Goal: Task Accomplishment & Management: Use online tool/utility

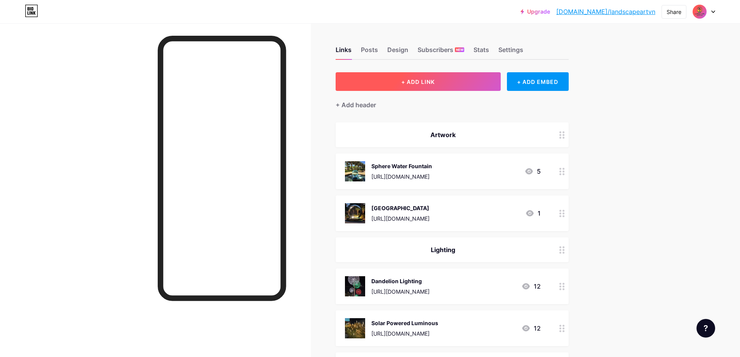
click at [471, 83] on button "+ ADD LINK" at bounding box center [418, 81] width 165 height 19
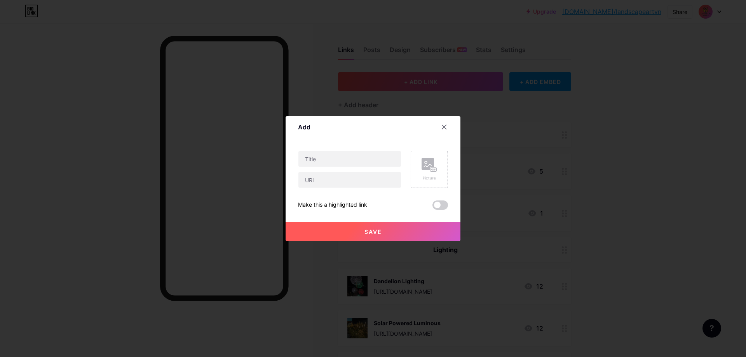
click at [430, 175] on div "Picture" at bounding box center [430, 169] width 16 height 23
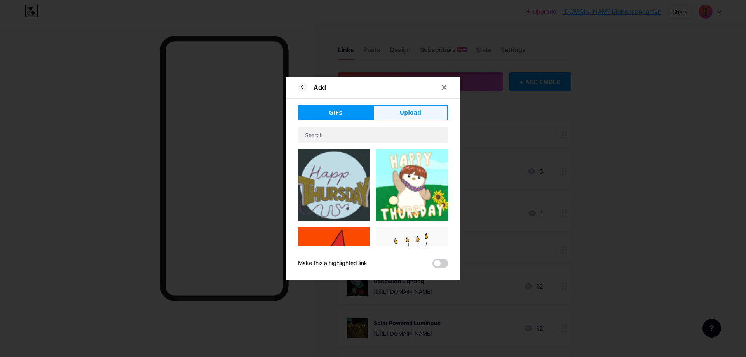
click at [413, 115] on span "Upload" at bounding box center [410, 113] width 21 height 8
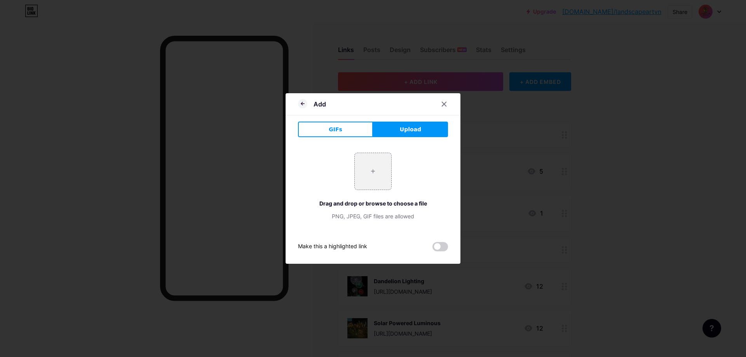
click at [407, 127] on span "Upload" at bounding box center [410, 130] width 21 height 8
click at [367, 172] on input "file" at bounding box center [373, 171] width 37 height 37
type input "C:\fakepath\adafd6db3eed2f808415da78fbbbf4aa.jpg"
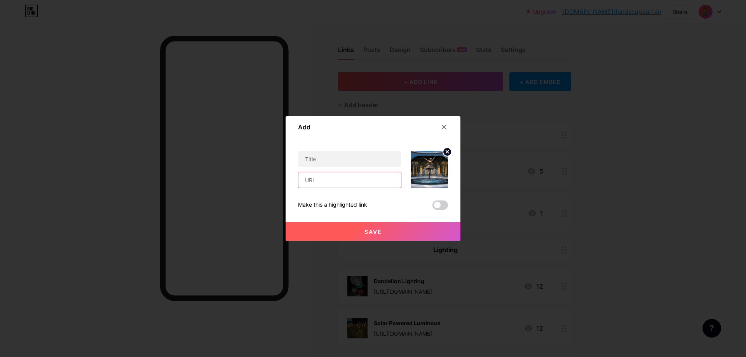
click at [318, 177] on input "text" at bounding box center [349, 180] width 103 height 16
paste input "[URL][DOMAIN_NAME]"
type input "[URL][DOMAIN_NAME]"
click at [367, 161] on input "text" at bounding box center [349, 159] width 103 height 16
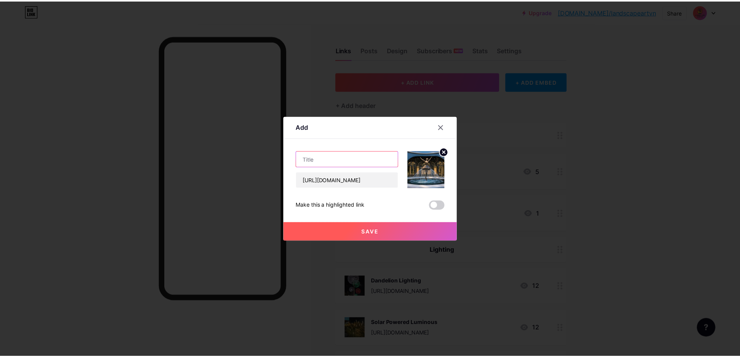
scroll to position [0, 0]
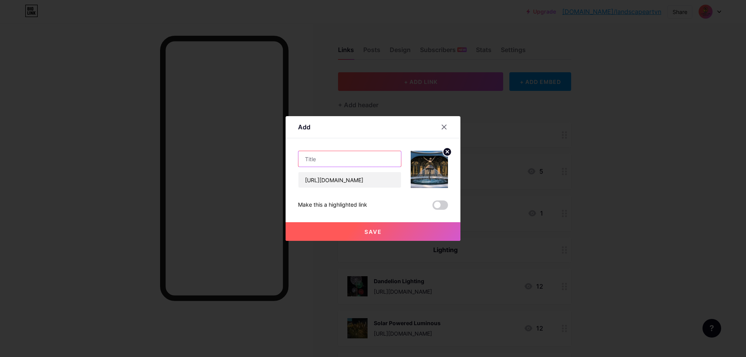
paste input "Dancing Ballerina Sculpture"
type input "Dancing Ballerina Sculpture"
click at [438, 204] on span at bounding box center [441, 205] width 16 height 9
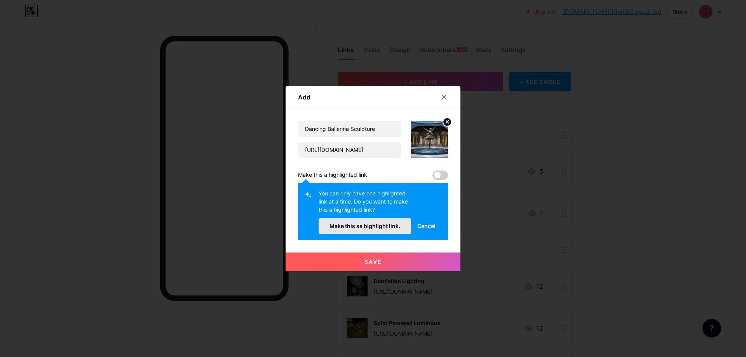
click at [387, 224] on span "Make this as highlight link." at bounding box center [365, 226] width 71 height 7
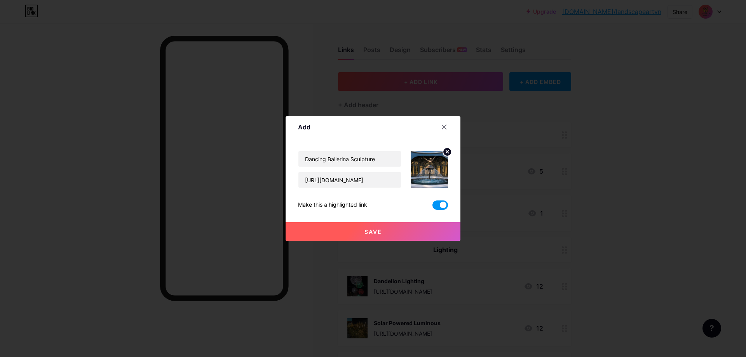
click at [390, 232] on button "Save" at bounding box center [373, 231] width 175 height 19
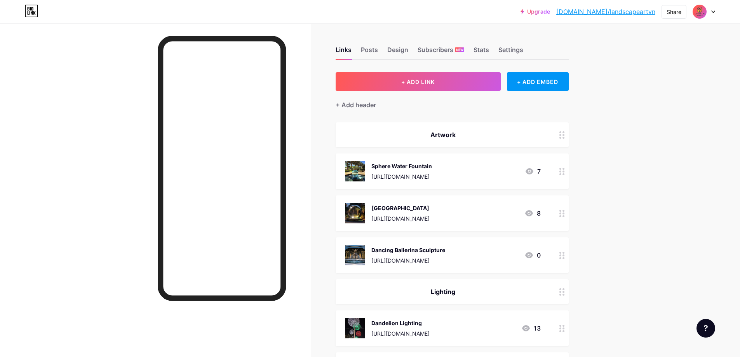
click at [562, 254] on icon at bounding box center [562, 255] width 5 height 7
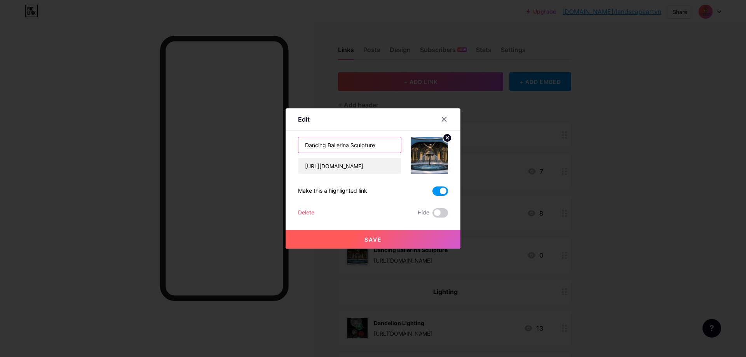
drag, startPoint x: 380, startPoint y: 144, endPoint x: 349, endPoint y: 148, distance: 31.7
click at [349, 148] on input "Dancing Ballerina Sculpture" at bounding box center [349, 145] width 103 height 16
type input "Dancing Ballerina"
click at [375, 241] on span "Save" at bounding box center [373, 239] width 17 height 7
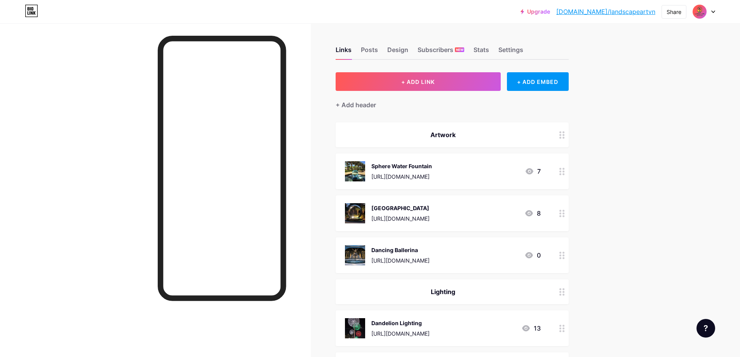
click at [564, 259] on div at bounding box center [562, 255] width 13 height 36
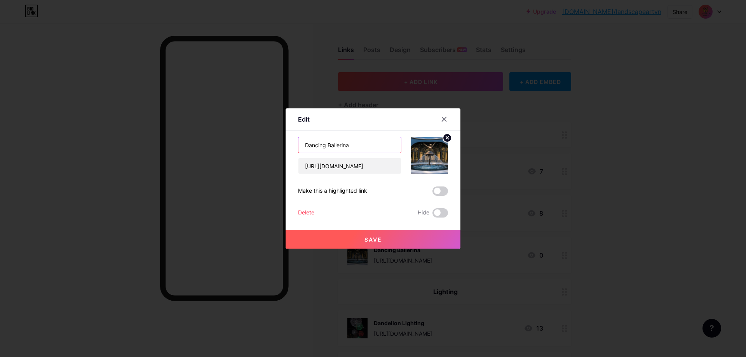
drag, startPoint x: 353, startPoint y: 143, endPoint x: 324, endPoint y: 148, distance: 29.2
click at [324, 148] on input "Dancing Ballerina" at bounding box center [349, 145] width 103 height 16
type input "Dancing Lysara"
drag, startPoint x: 436, startPoint y: 190, endPoint x: 442, endPoint y: 198, distance: 10.0
click at [436, 190] on span at bounding box center [441, 191] width 16 height 9
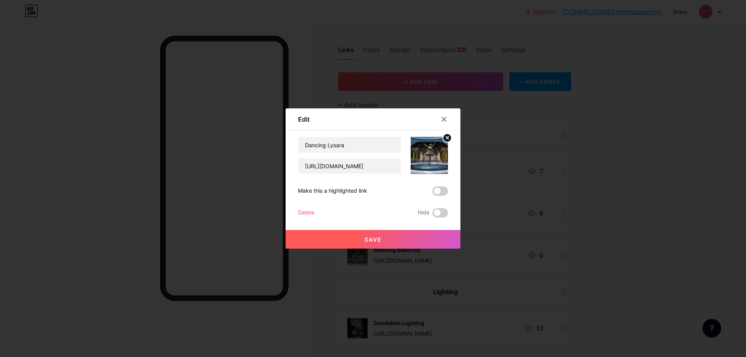
click at [433, 193] on input "checkbox" at bounding box center [433, 193] width 0 height 0
click at [388, 242] on button "Save" at bounding box center [373, 239] width 175 height 19
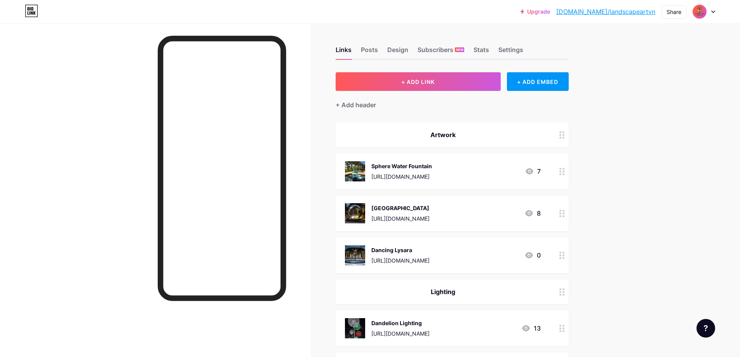
scroll to position [39, 0]
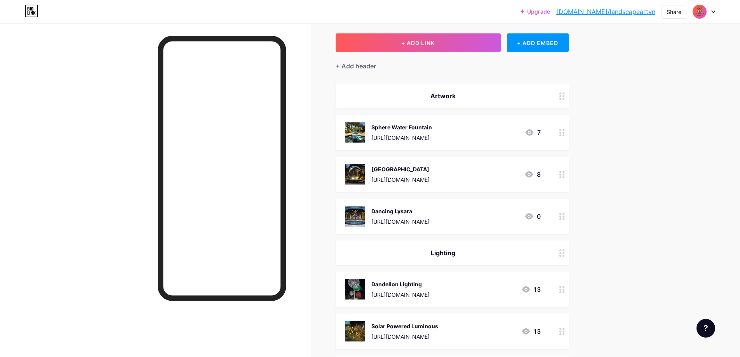
click at [430, 218] on div "[URL][DOMAIN_NAME]" at bounding box center [401, 222] width 58 height 8
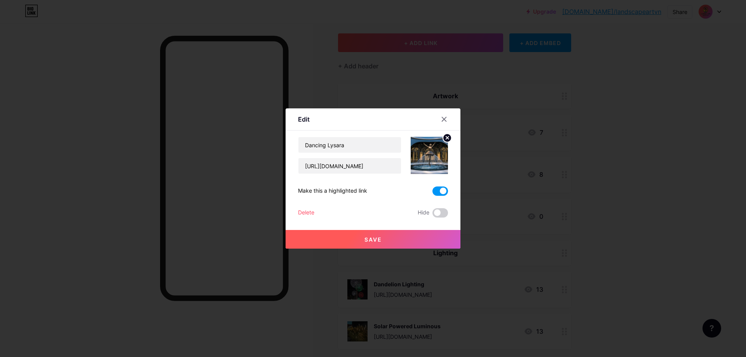
click at [437, 117] on div at bounding box center [444, 119] width 14 height 14
